Goal: Task Accomplishment & Management: Manage account settings

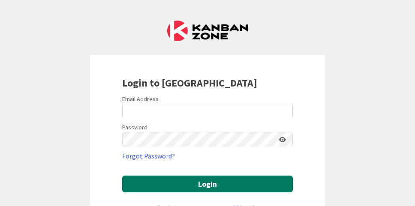
drag, startPoint x: 0, startPoint y: 0, endPoint x: 229, endPoint y: 187, distance: 295.7
click at [229, 187] on button "Login" at bounding box center [207, 184] width 171 height 17
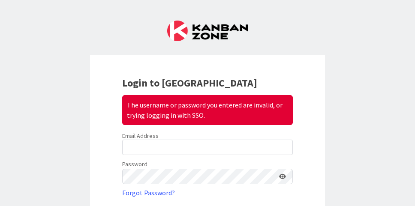
click at [208, 139] on div "Email Address" at bounding box center [207, 136] width 171 height 8
click at [292, 43] on div "Login to Kanban Zone The username or password you entered are invalid, or tryin…" at bounding box center [207, 103] width 415 height 206
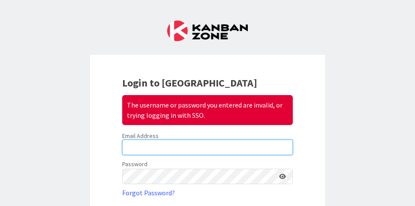
type input "[EMAIL_ADDRESS][DOMAIN_NAME]"
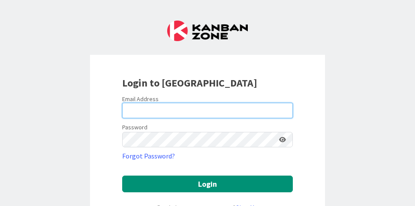
type input "[EMAIL_ADDRESS][DOMAIN_NAME]"
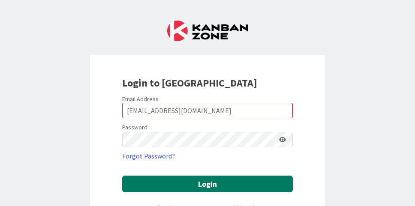
click at [217, 190] on button "Login" at bounding box center [207, 184] width 171 height 17
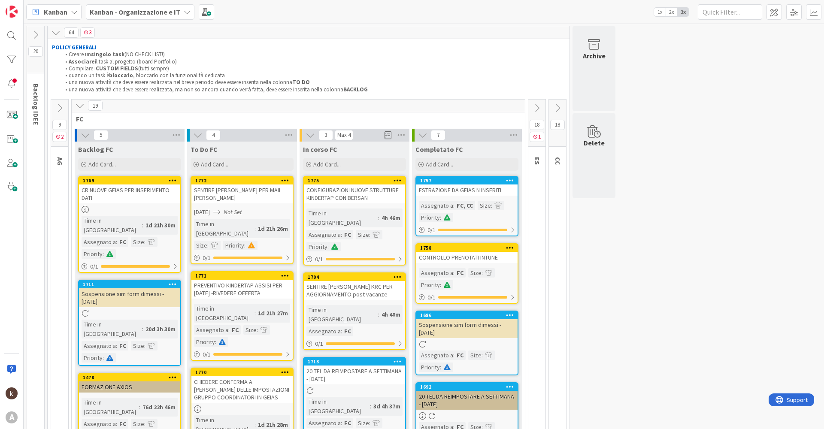
drag, startPoint x: 558, startPoint y: 106, endPoint x: 15, endPoint y: 93, distance: 543.2
click at [415, 106] on icon at bounding box center [556, 107] width 9 height 9
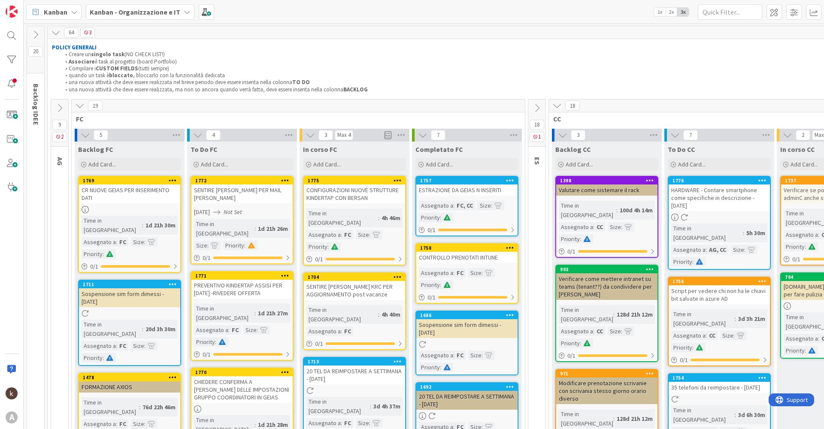
click at [77, 106] on icon at bounding box center [79, 105] width 9 height 9
